Goal: Transaction & Acquisition: Book appointment/travel/reservation

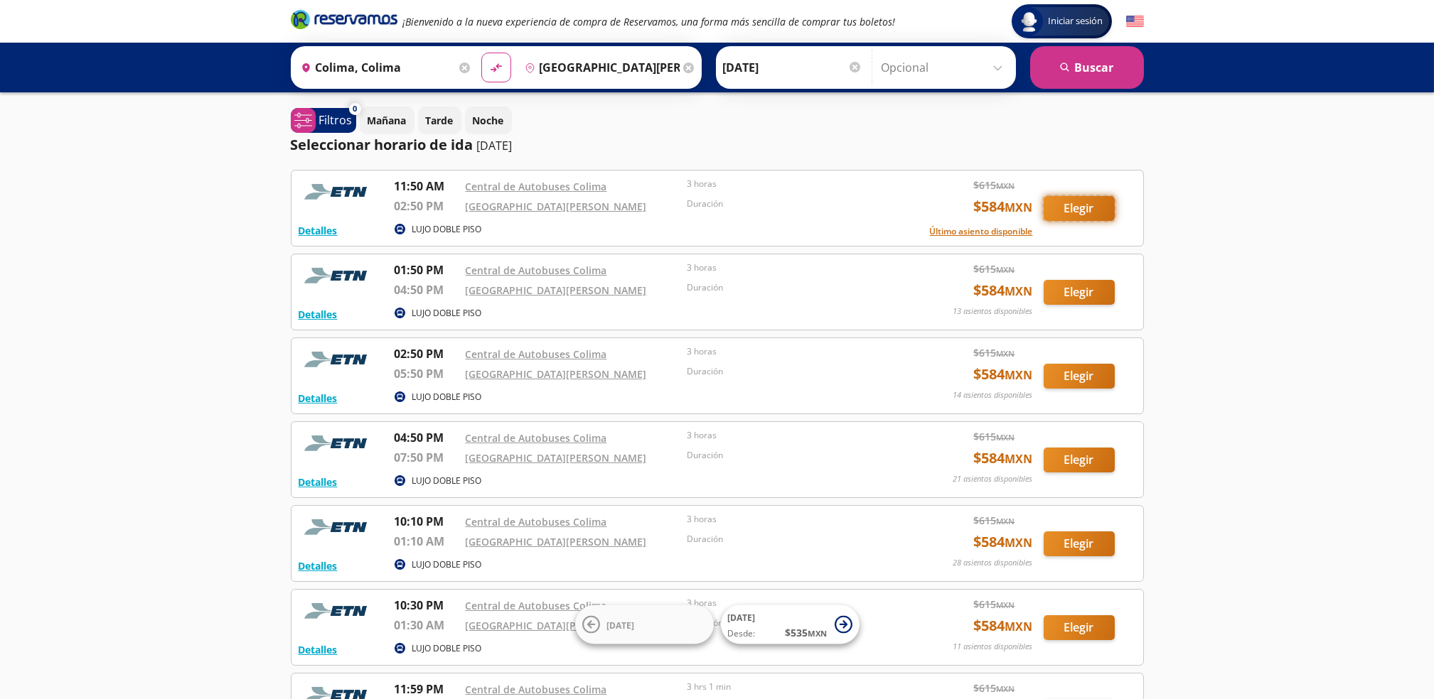
click at [1077, 210] on button "Elegir" at bounding box center [1078, 208] width 71 height 25
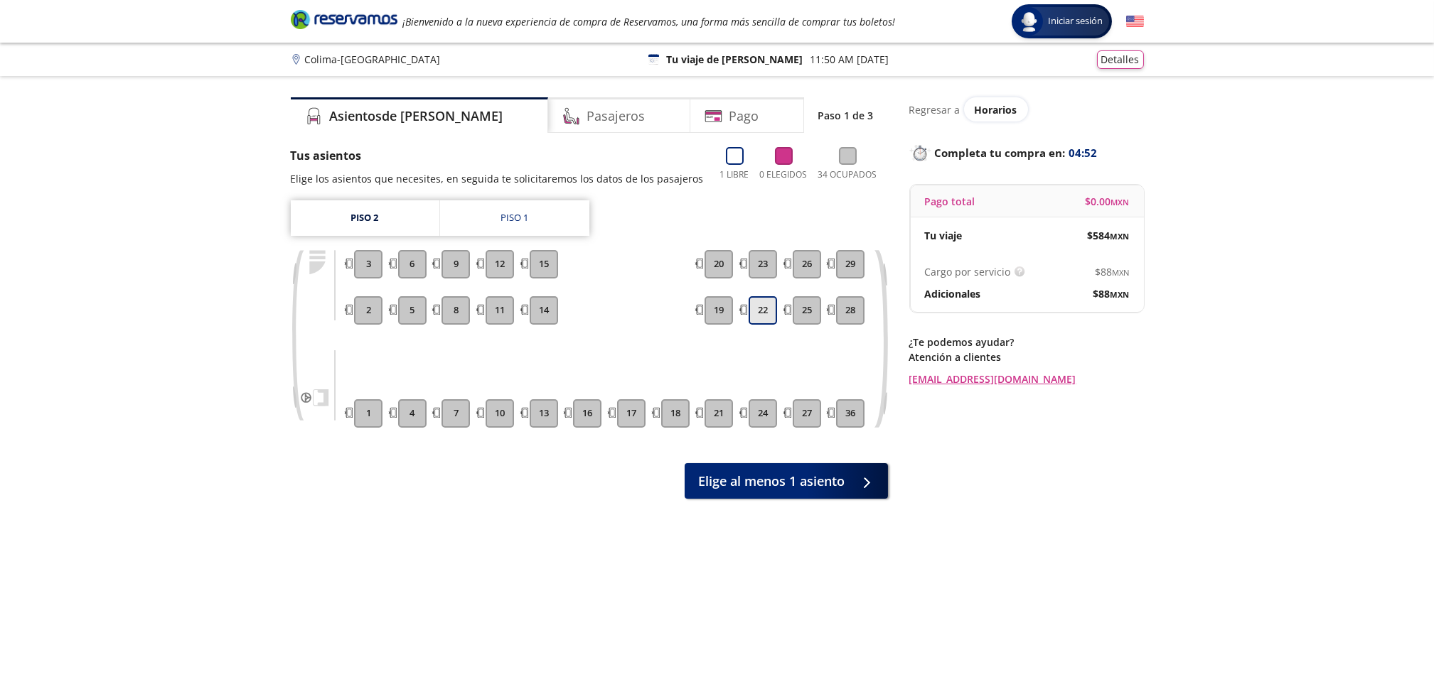
click at [765, 307] on button "22" at bounding box center [762, 310] width 28 height 28
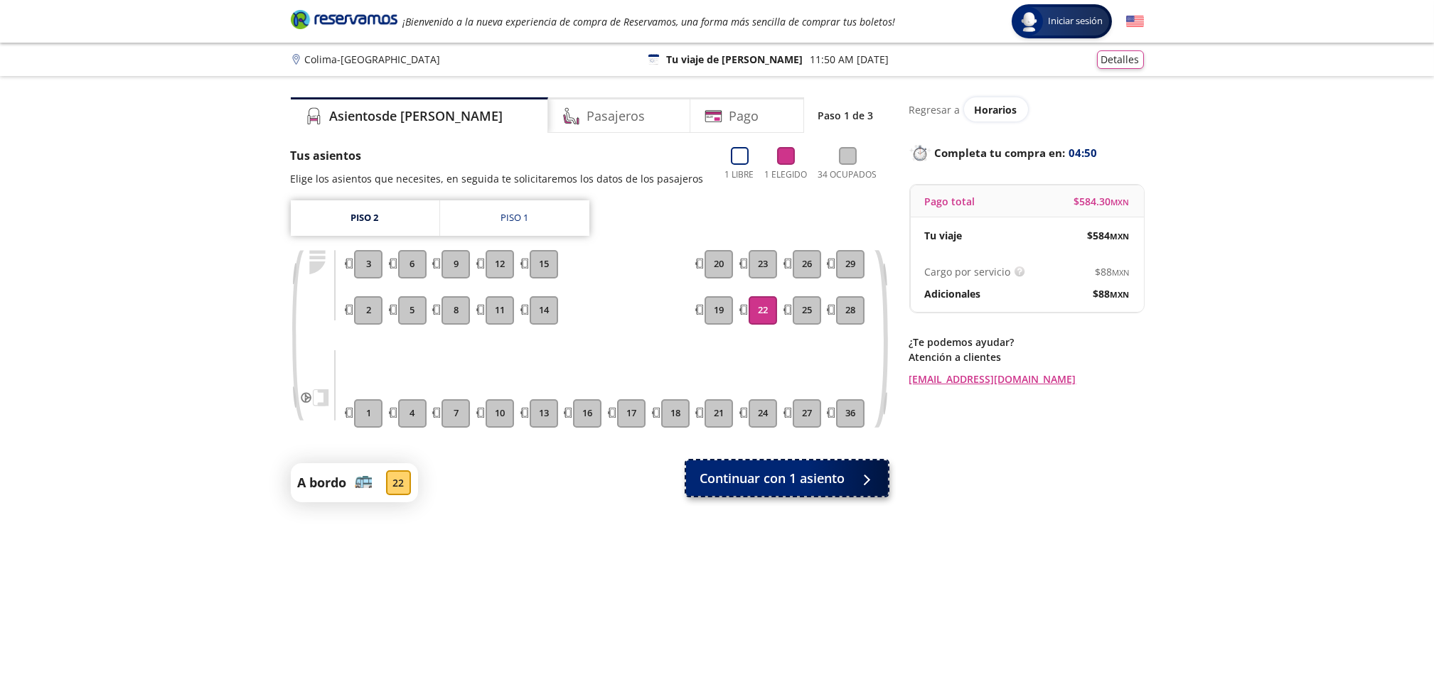
click at [779, 475] on span "Continuar con 1 asiento" at bounding box center [772, 478] width 145 height 19
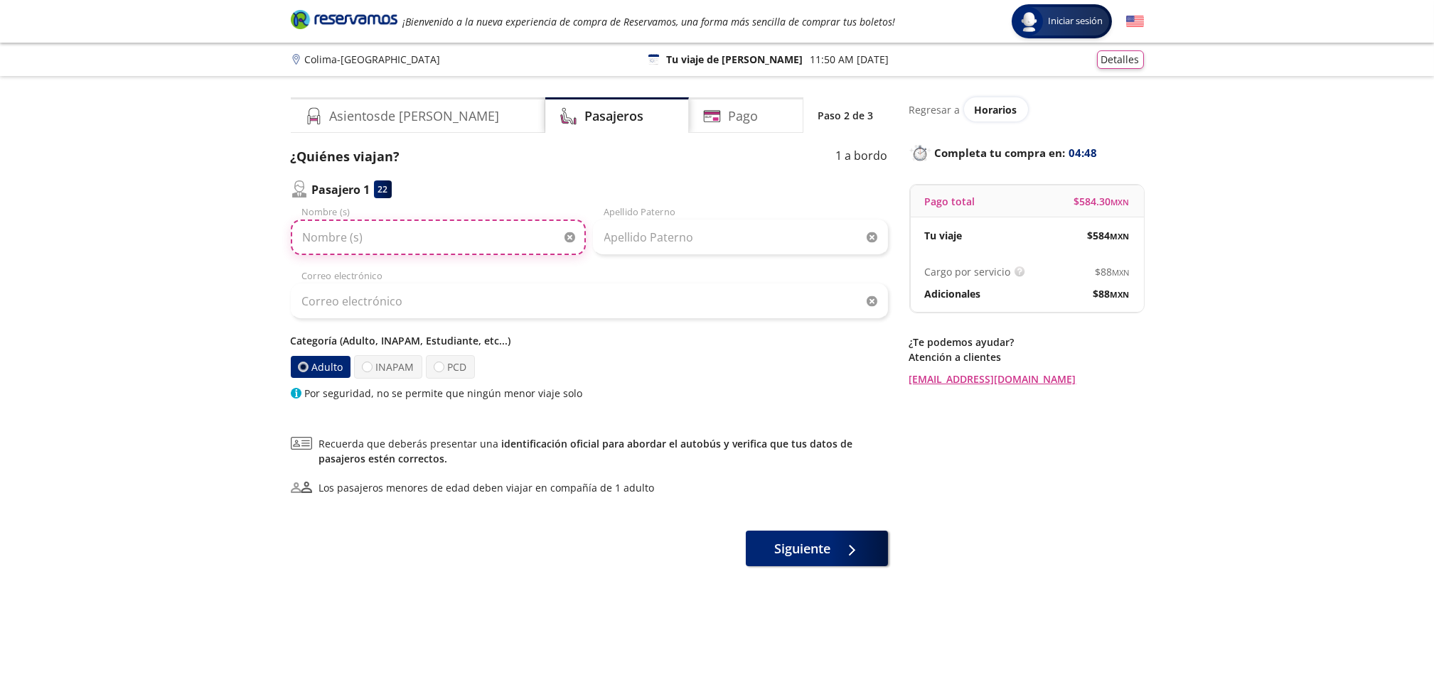
click at [375, 231] on input "Nombre (s)" at bounding box center [438, 238] width 295 height 36
type input "[PERSON_NAME]"
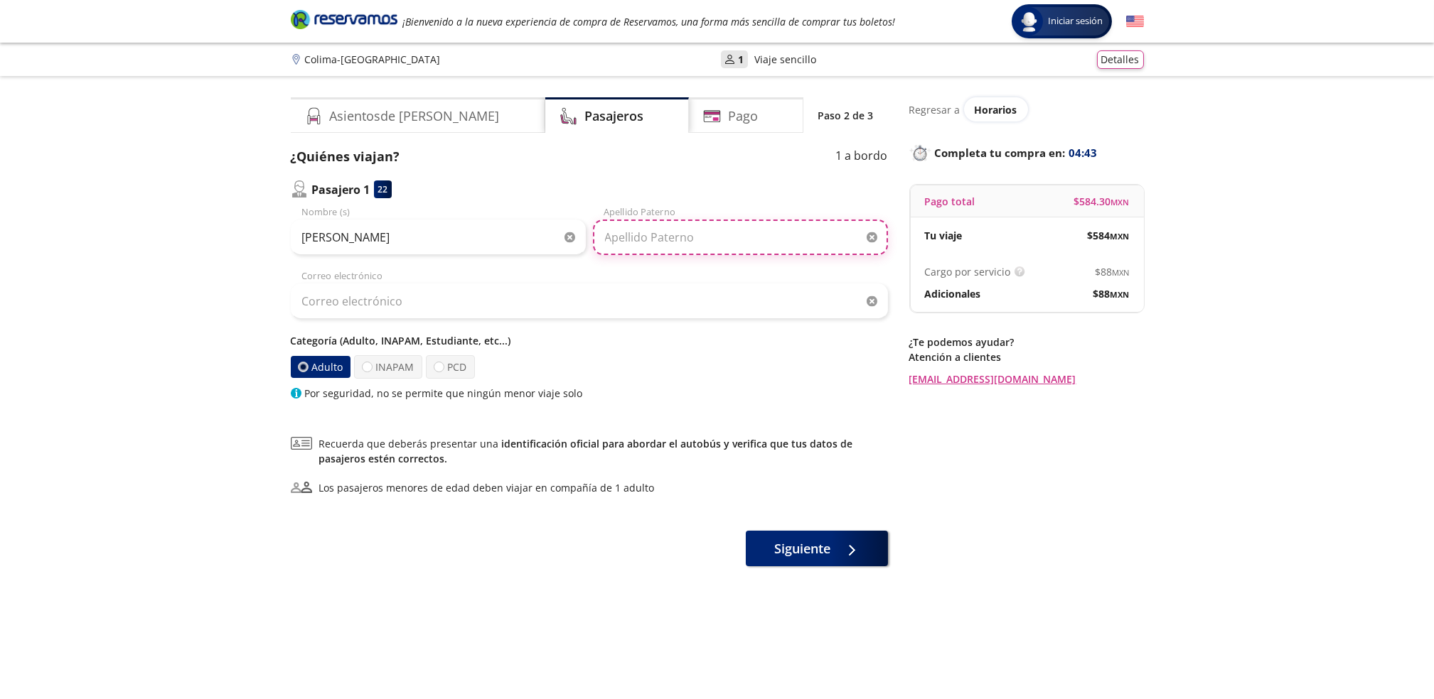
type input "Salmones"
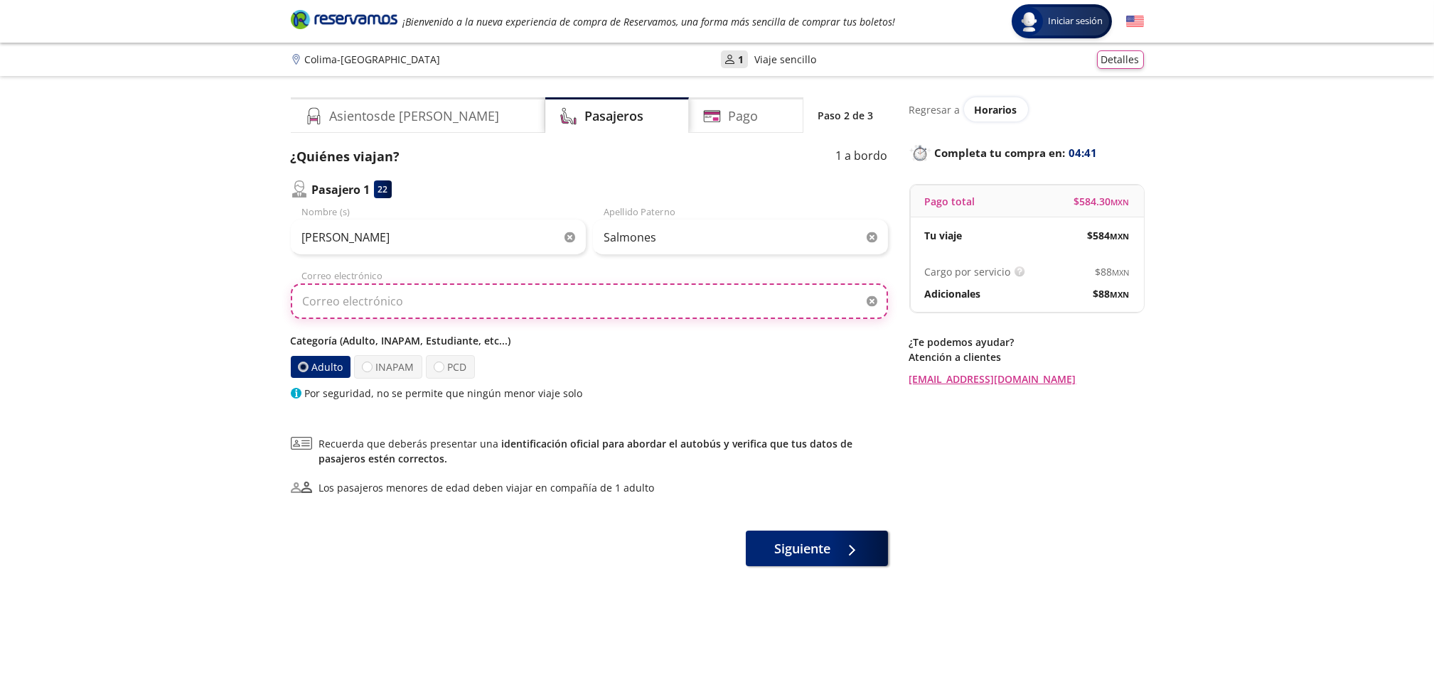
click at [430, 302] on input "Correo electrónico" at bounding box center [589, 302] width 597 height 36
type input "[EMAIL_ADDRESS][DOMAIN_NAME]"
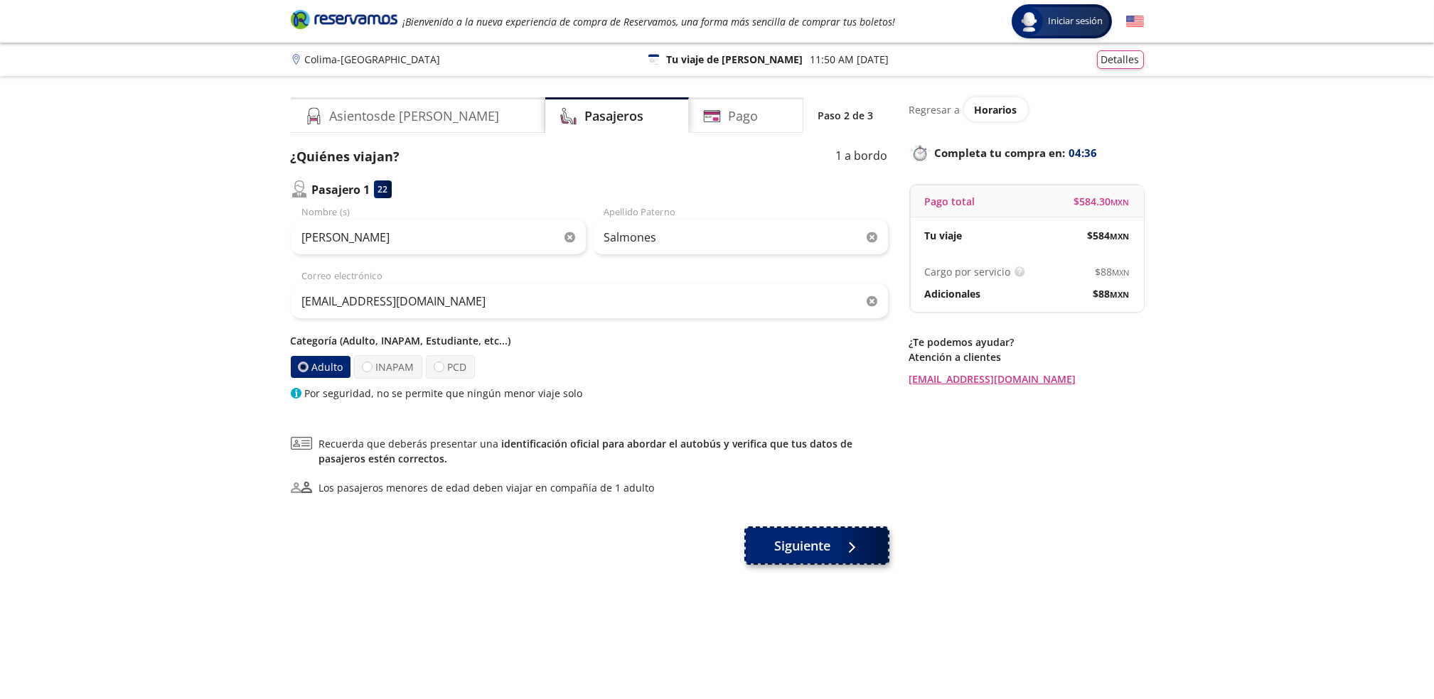
click at [800, 541] on span "Siguiente" at bounding box center [802, 546] width 56 height 19
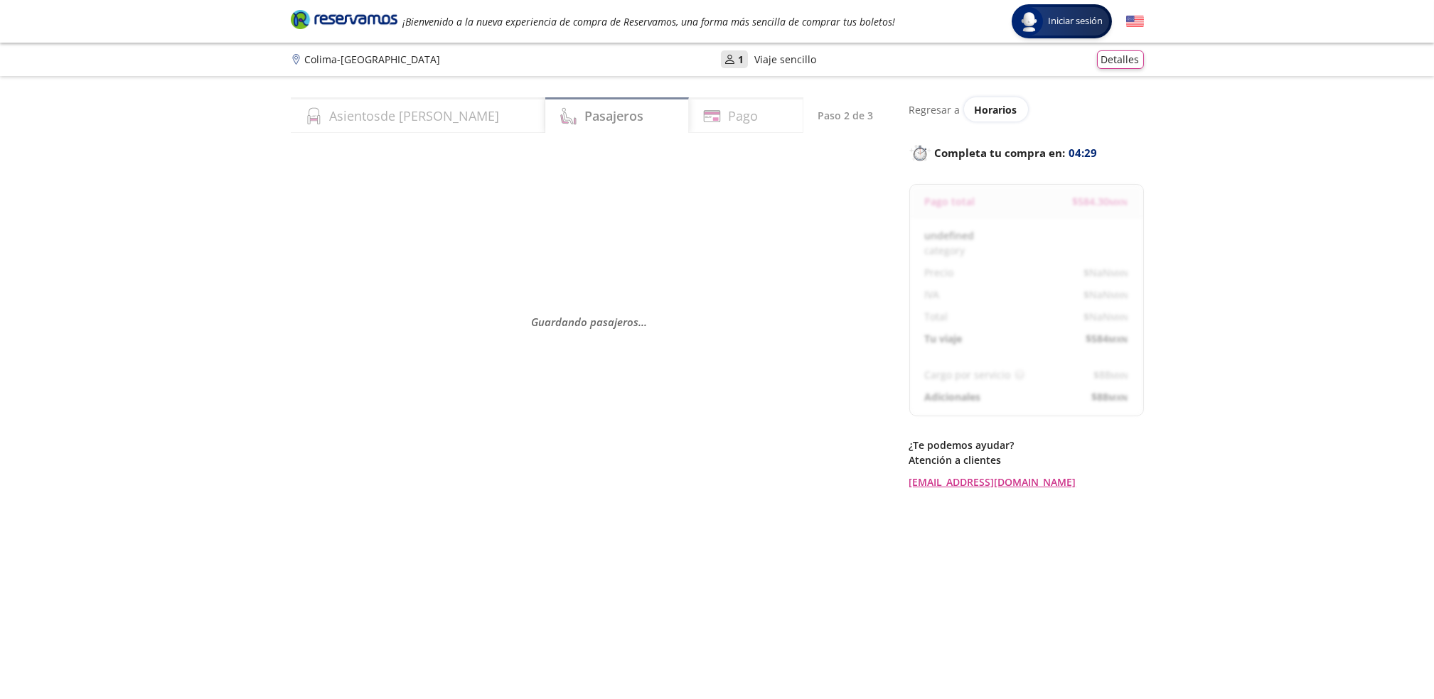
select select "MX"
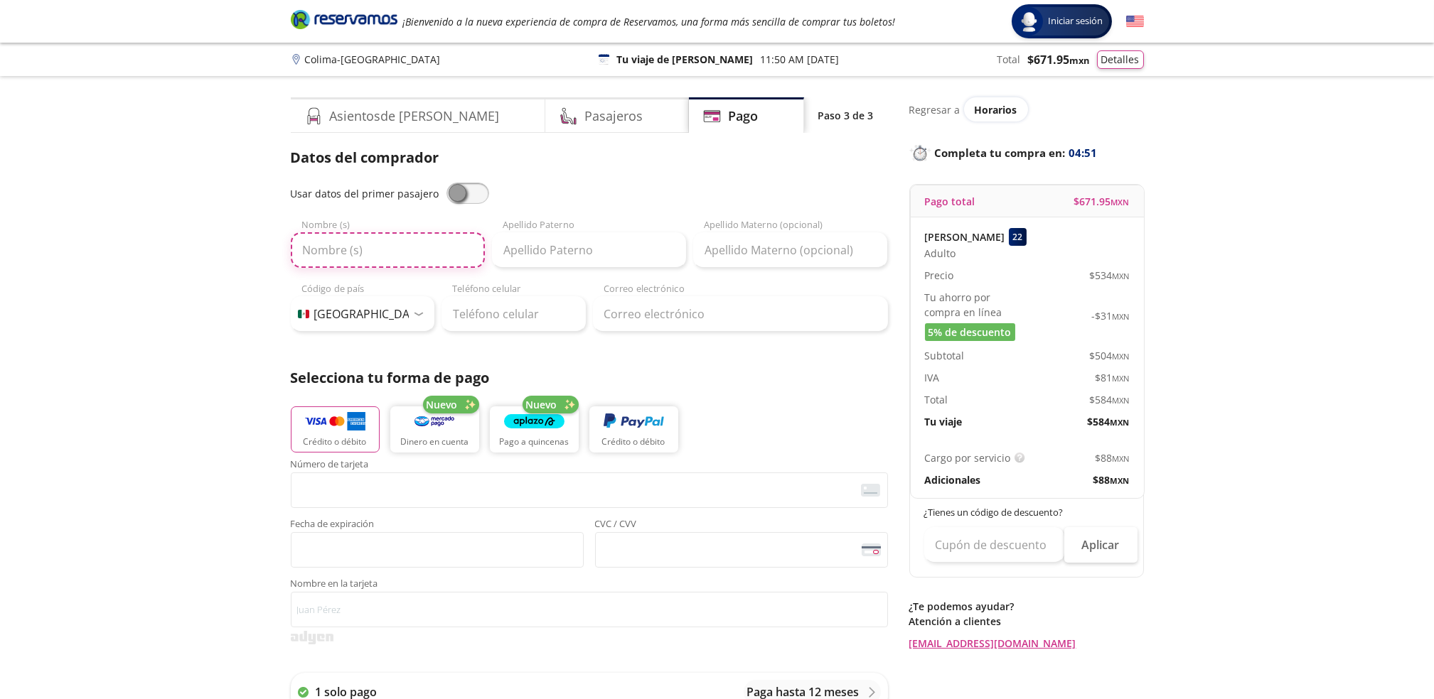
click at [356, 254] on input "Nombre (s)" at bounding box center [388, 250] width 194 height 36
type input "[PERSON_NAME]"
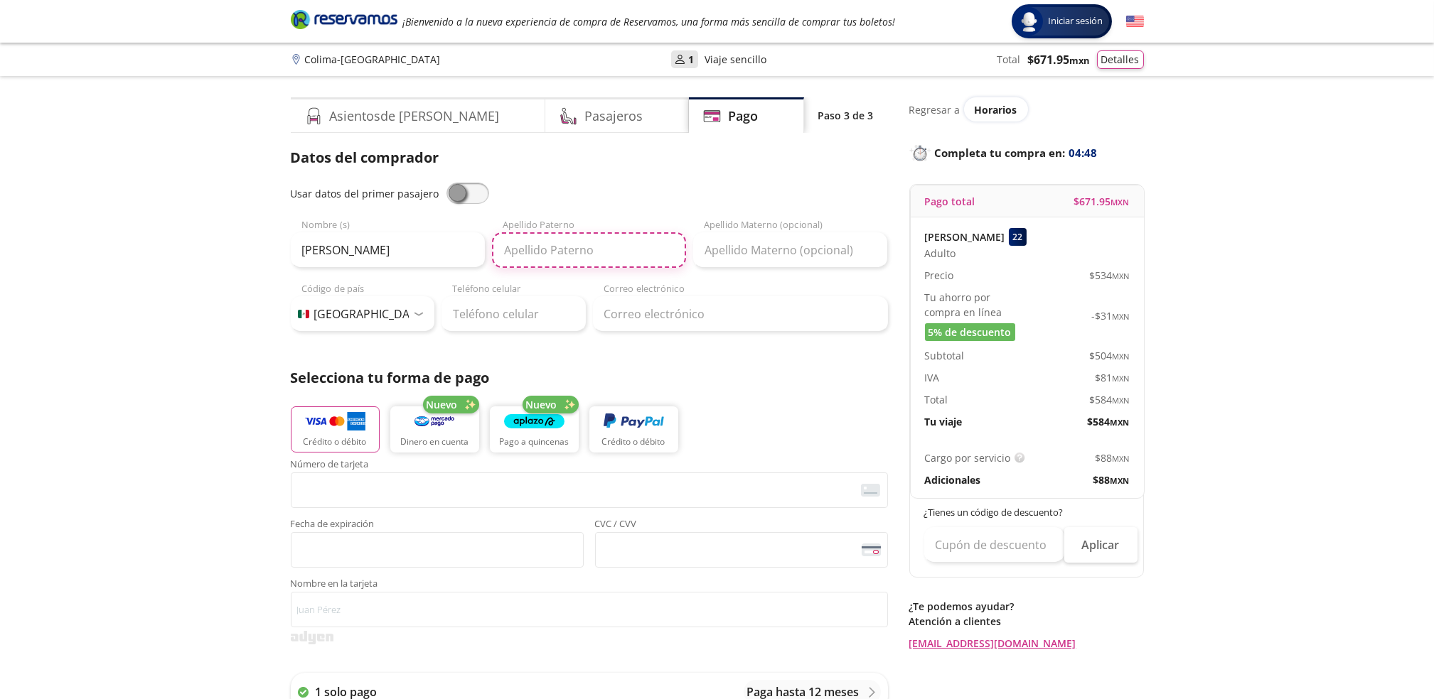
type input "Nieto"
type input "[PERSON_NAME]"
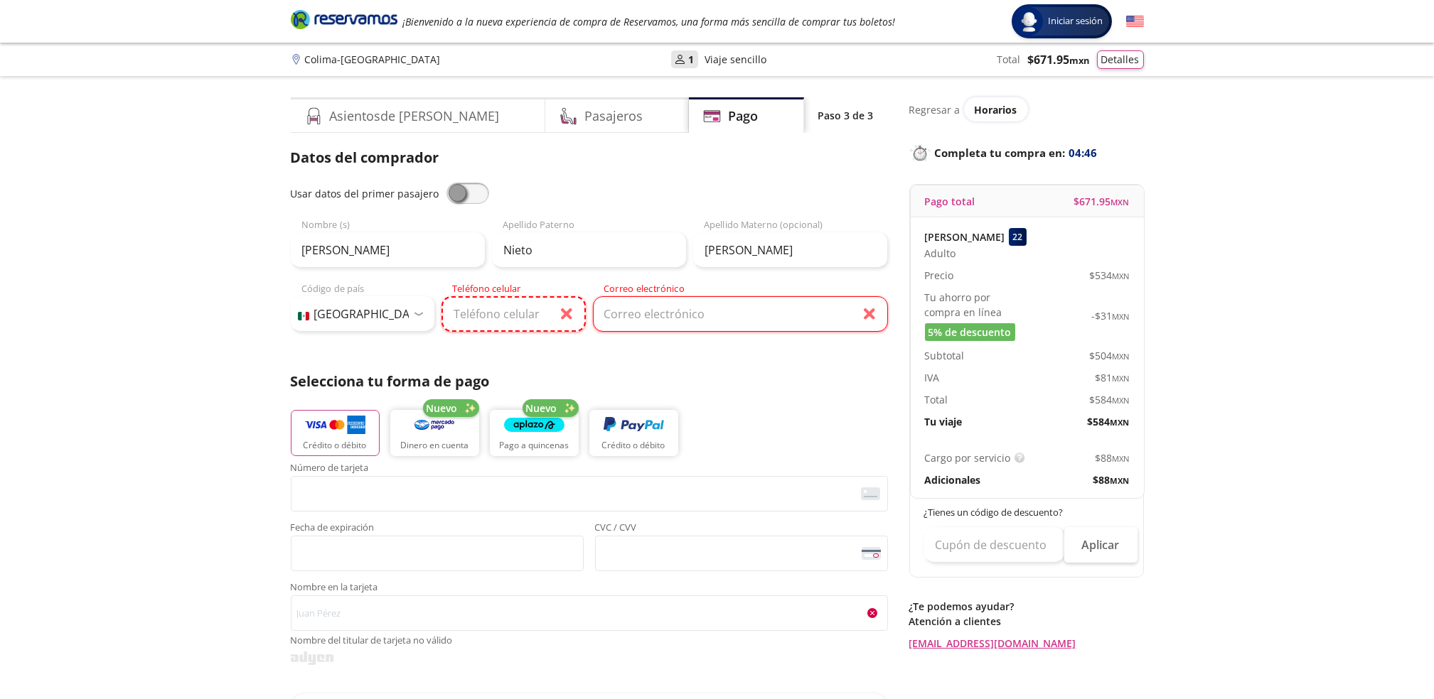
click at [469, 303] on input "Teléfono celular" at bounding box center [513, 314] width 144 height 36
type input "283 115 8569"
type input "[EMAIL_ADDRESS][DOMAIN_NAME]"
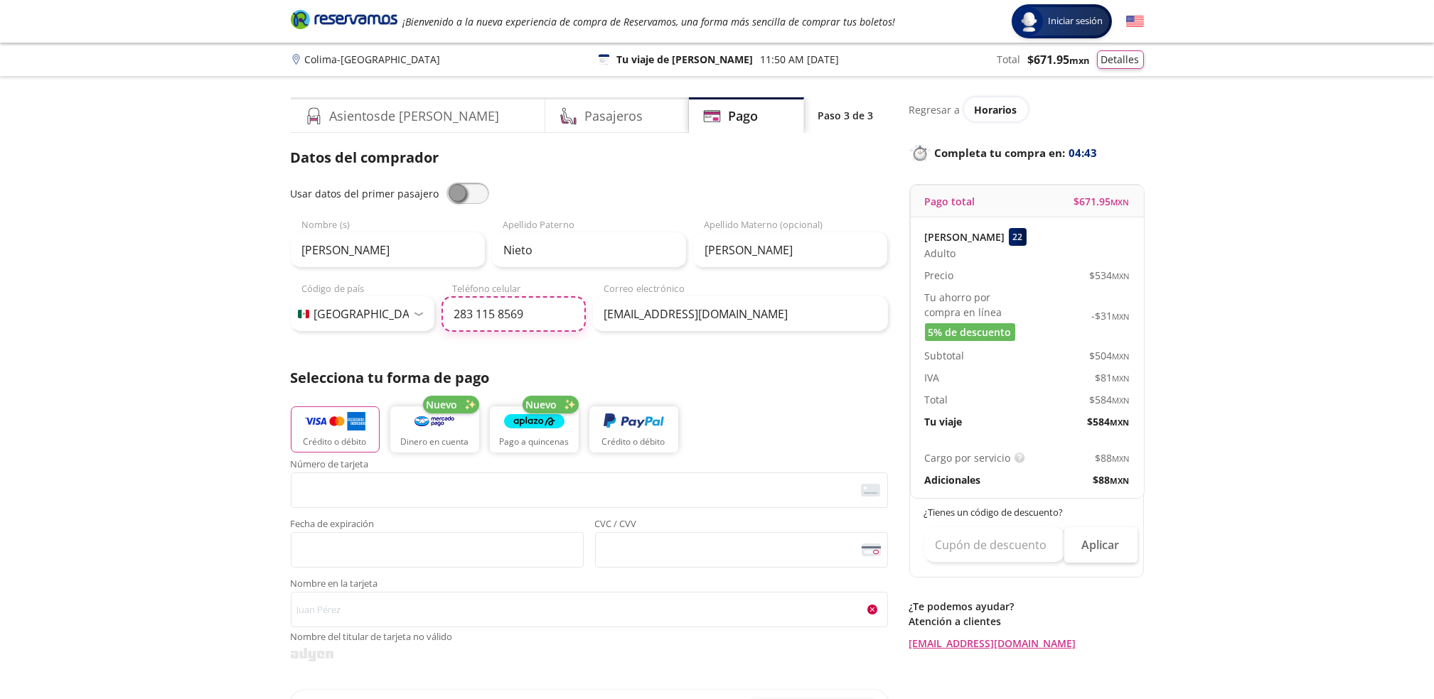
type input "283 115 8569"
click at [343, 429] on img "button" at bounding box center [335, 422] width 60 height 21
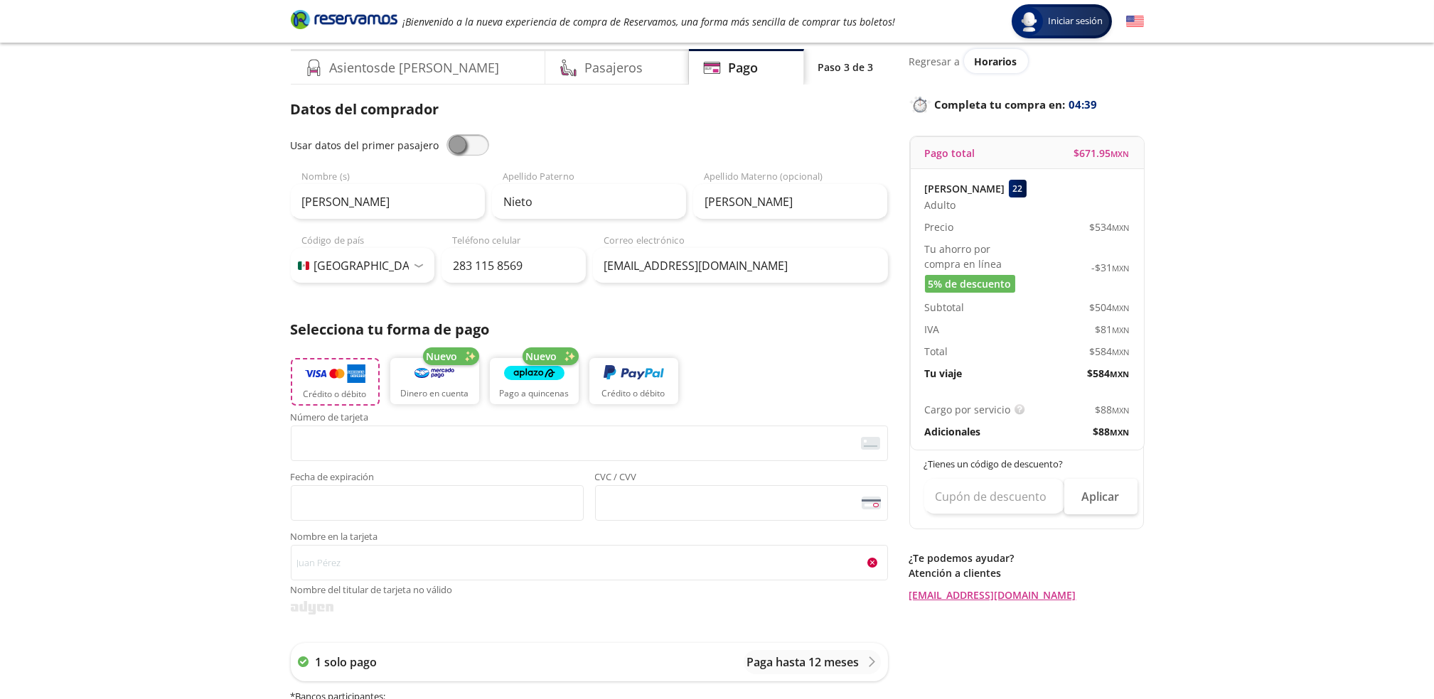
scroll to position [95, 0]
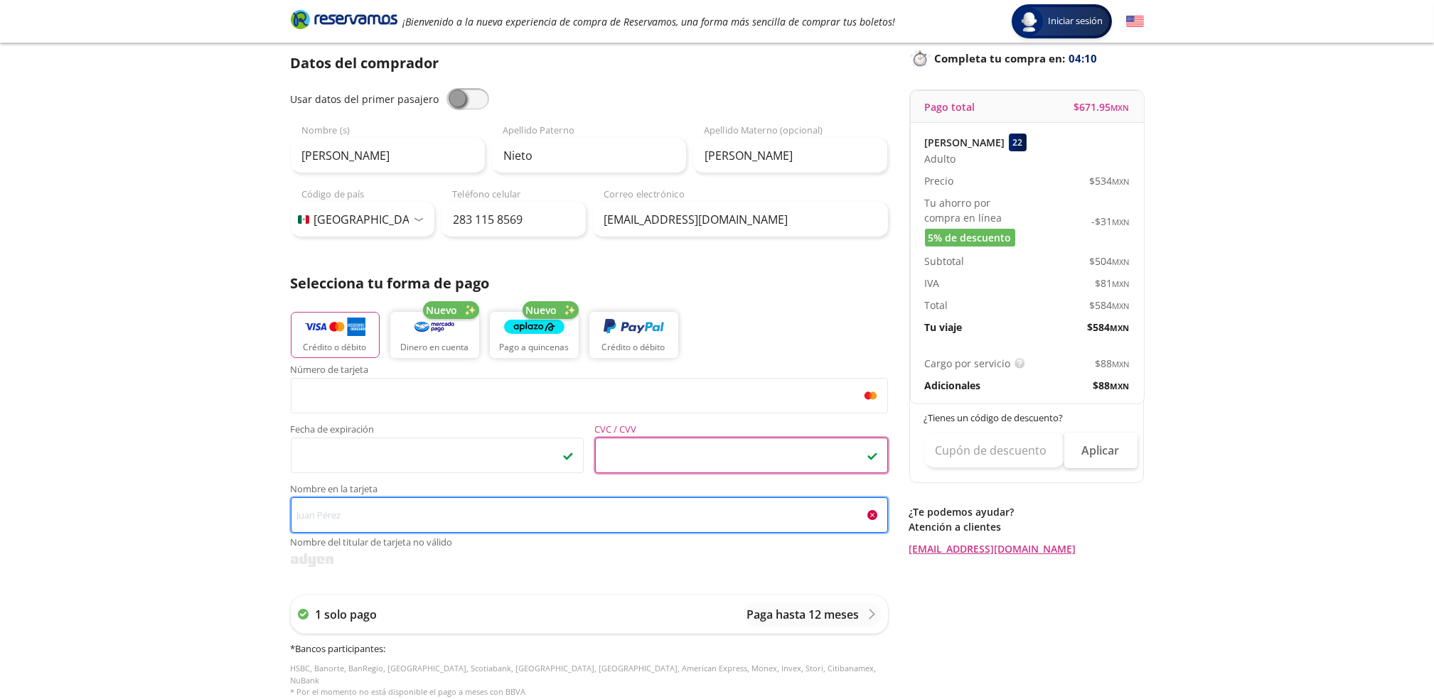
click at [436, 517] on input "Nombre en la tarjeta Nombre del titular de tarjeta no válido" at bounding box center [589, 516] width 597 height 36
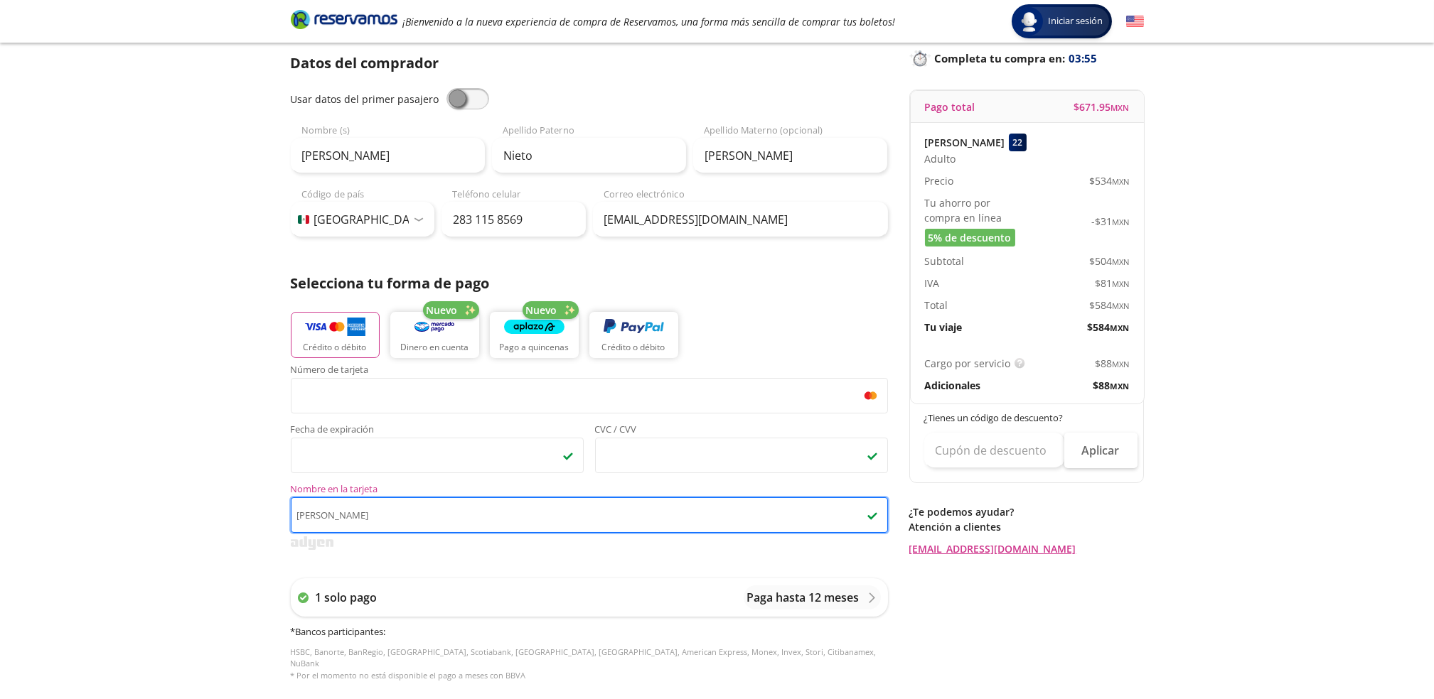
type input "[PERSON_NAME]"
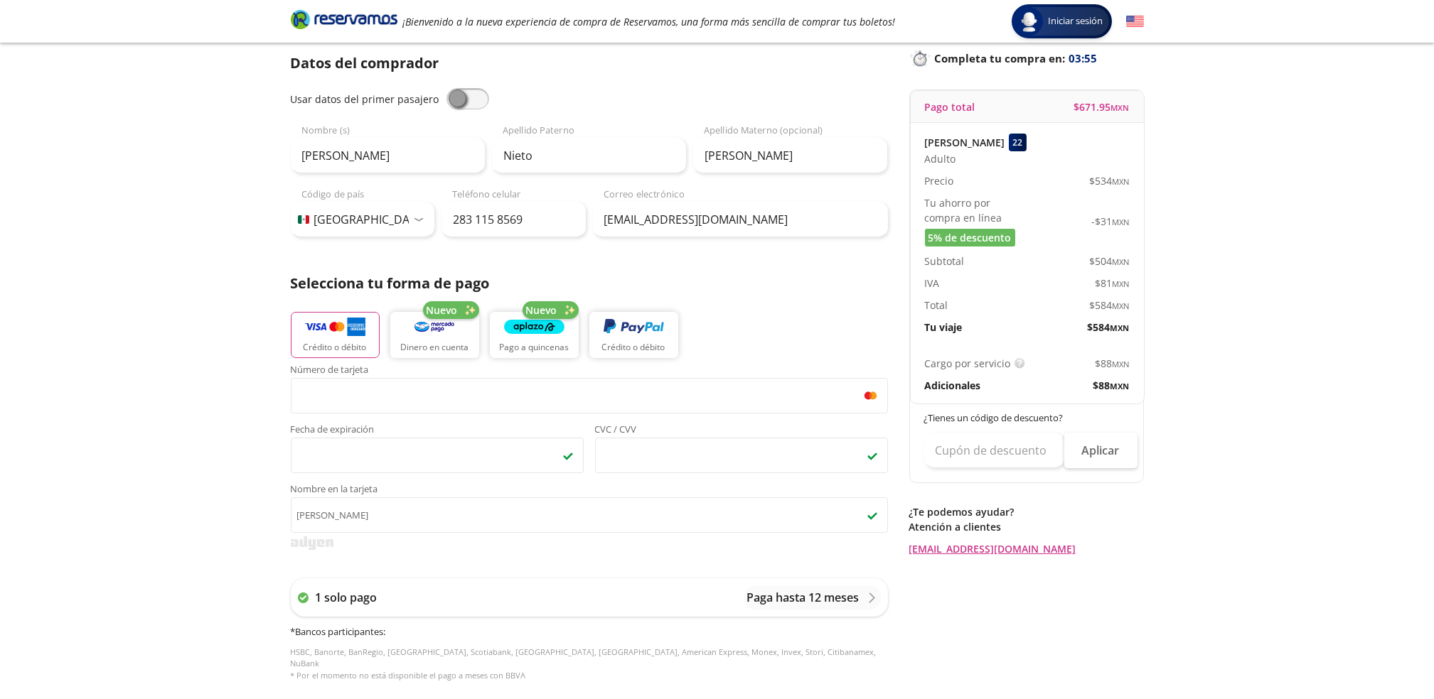
click at [227, 534] on div "Group 9 Created with Sketch. Pago Colima - [GEOGRAPHIC_DATA] Iniciar sesión Ini…" at bounding box center [717, 494] width 1434 height 1178
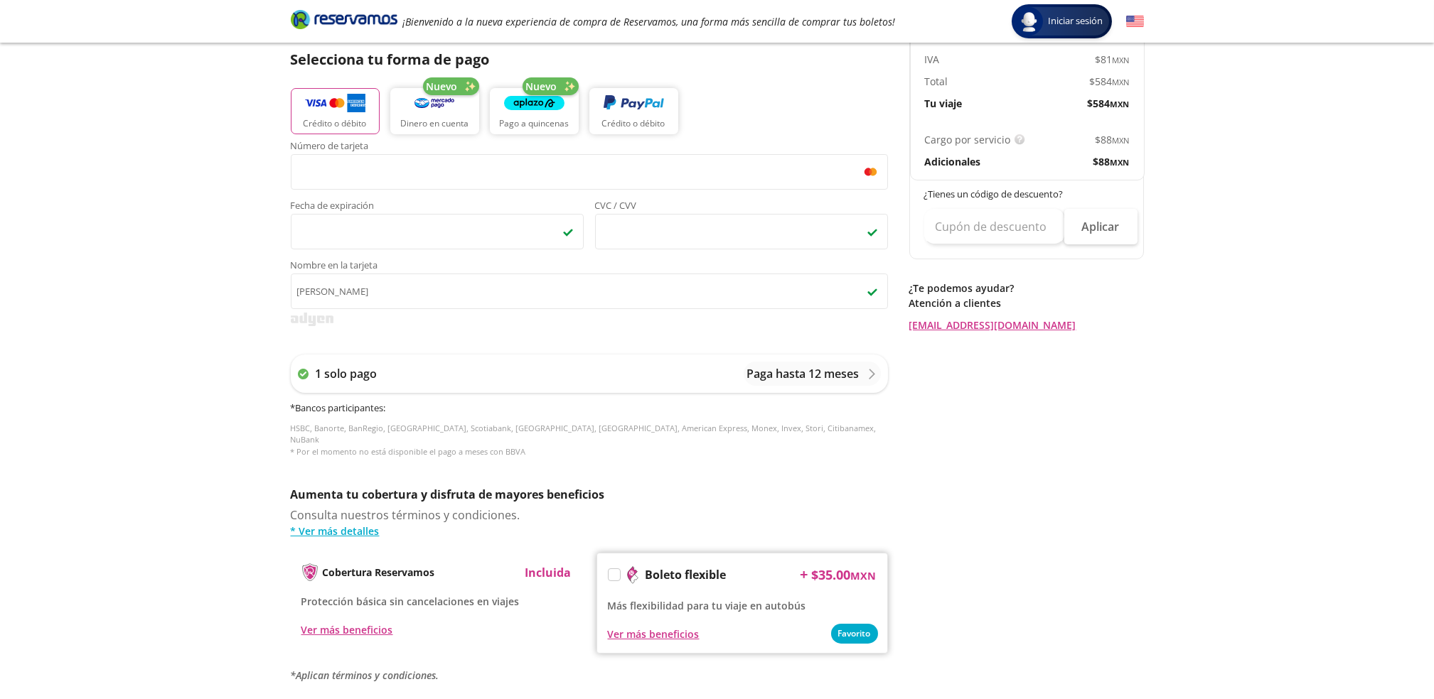
scroll to position [467, 0]
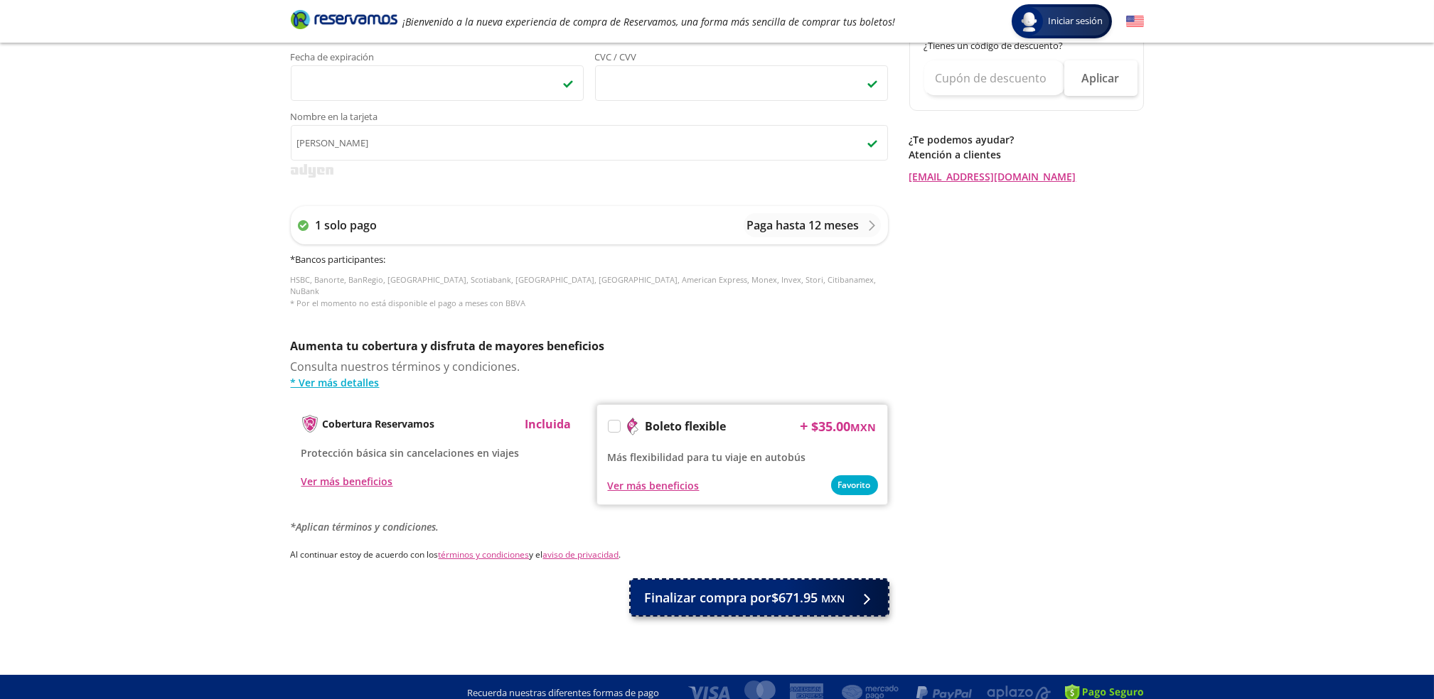
click at [747, 588] on span "Finalizar compra por $671.95 MXN" at bounding box center [745, 597] width 200 height 19
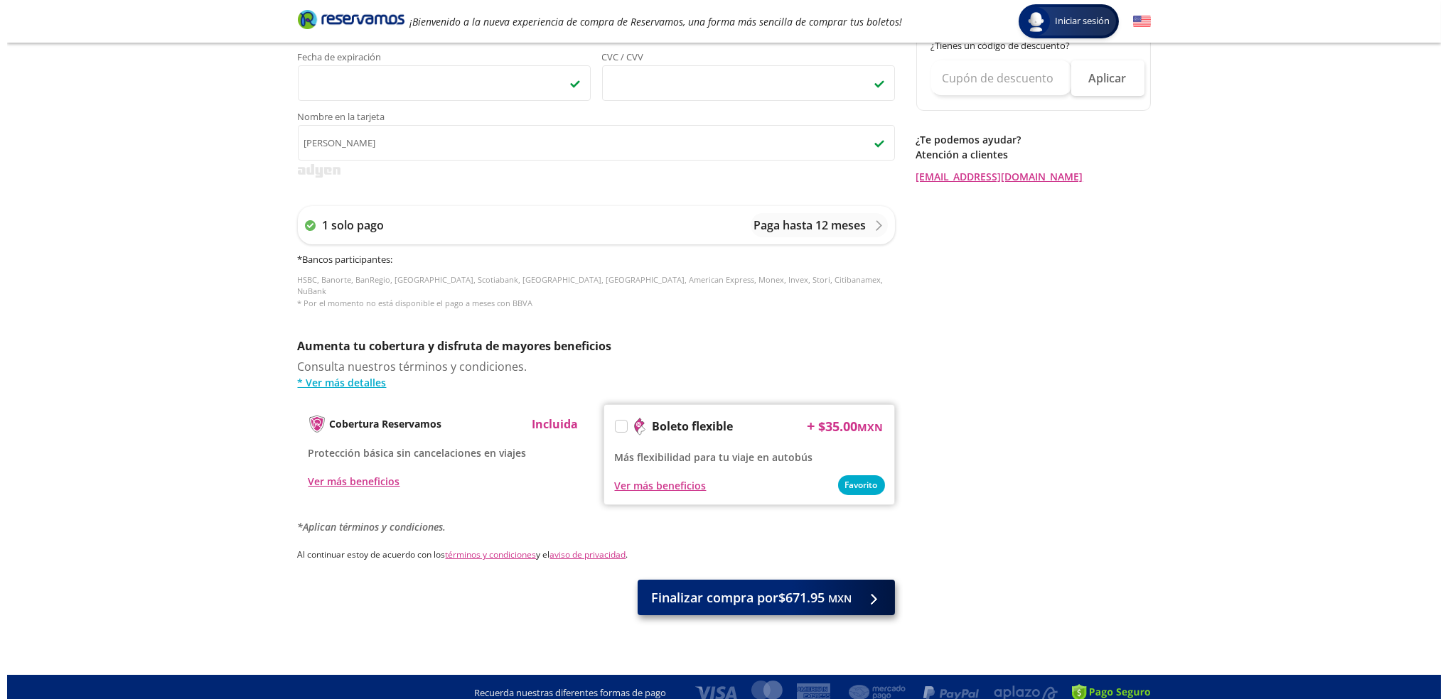
scroll to position [0, 0]
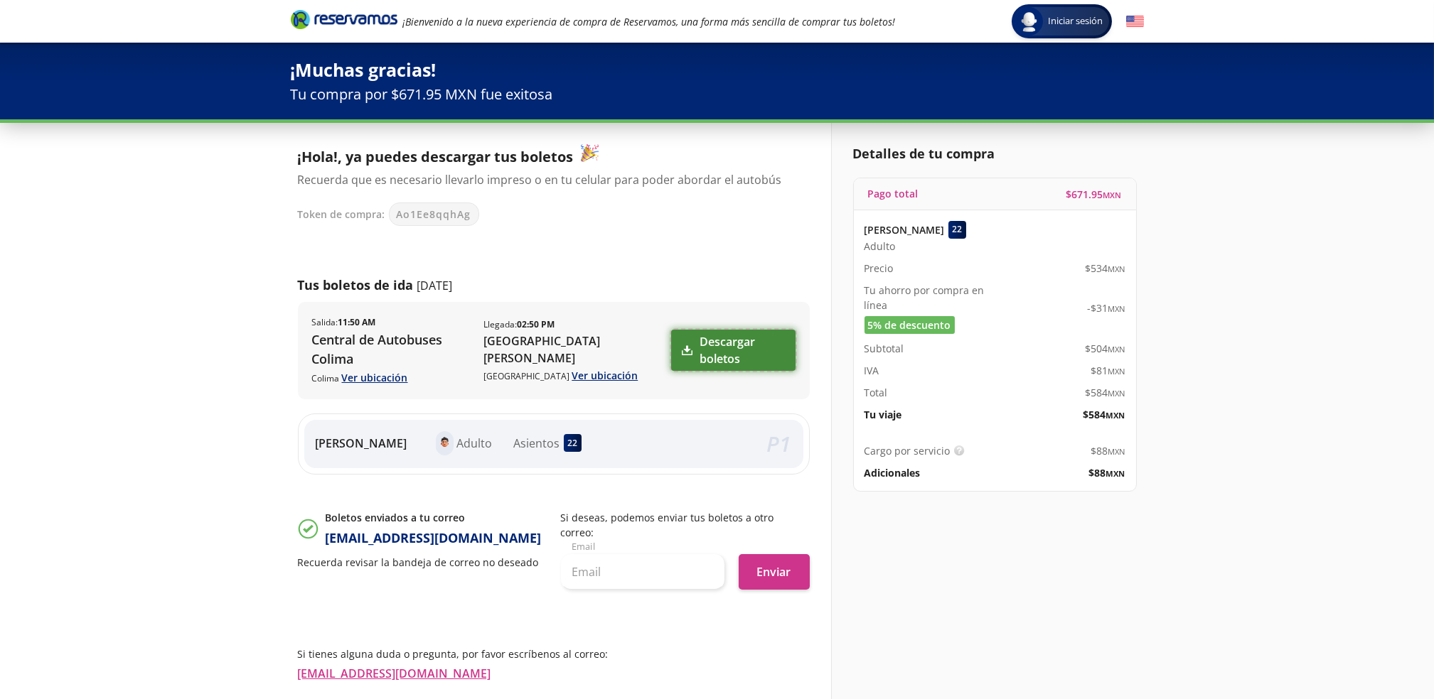
click at [746, 348] on link "Descargar boletos" at bounding box center [733, 350] width 124 height 41
